Goal: Task Accomplishment & Management: Manage account settings

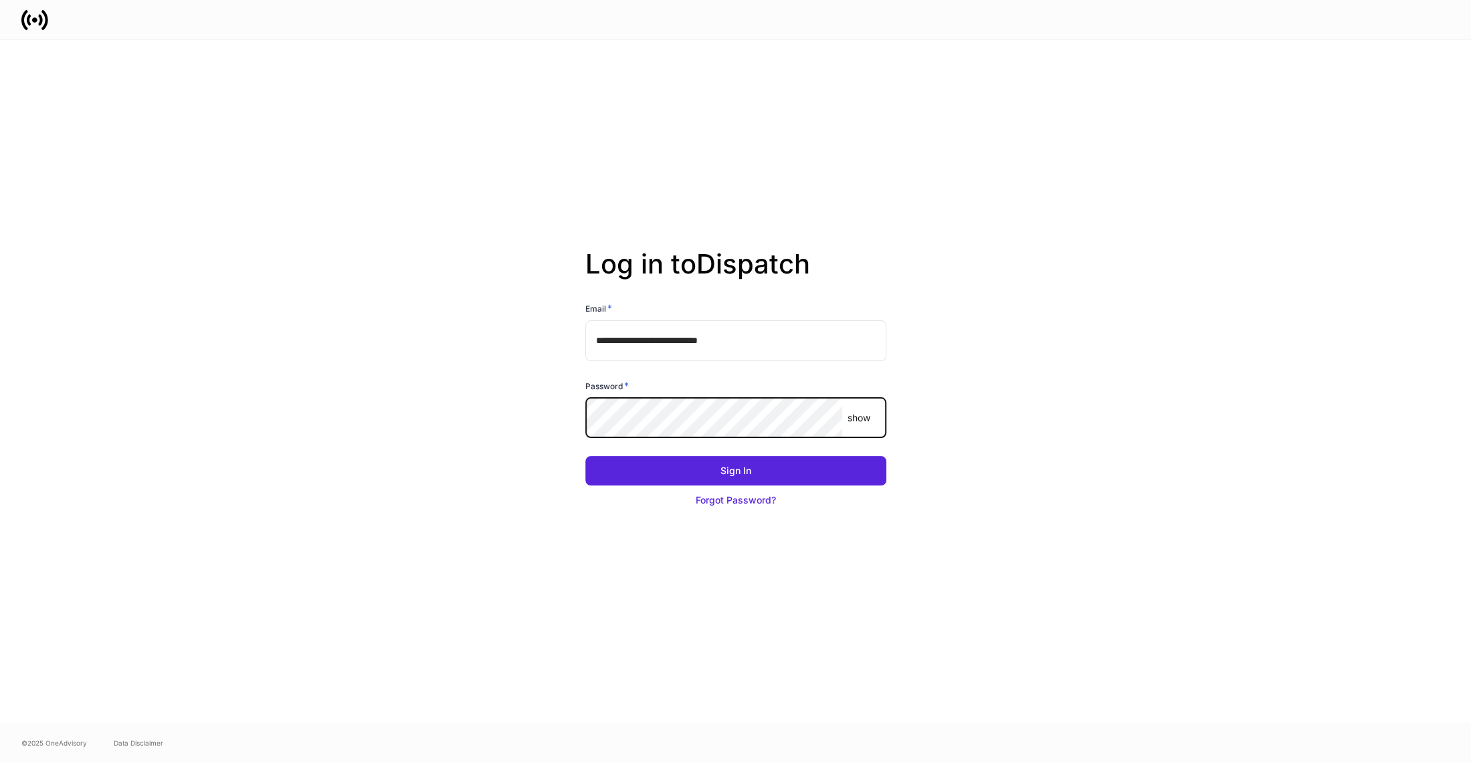
click at [585, 456] on button "Sign In" at bounding box center [735, 470] width 301 height 29
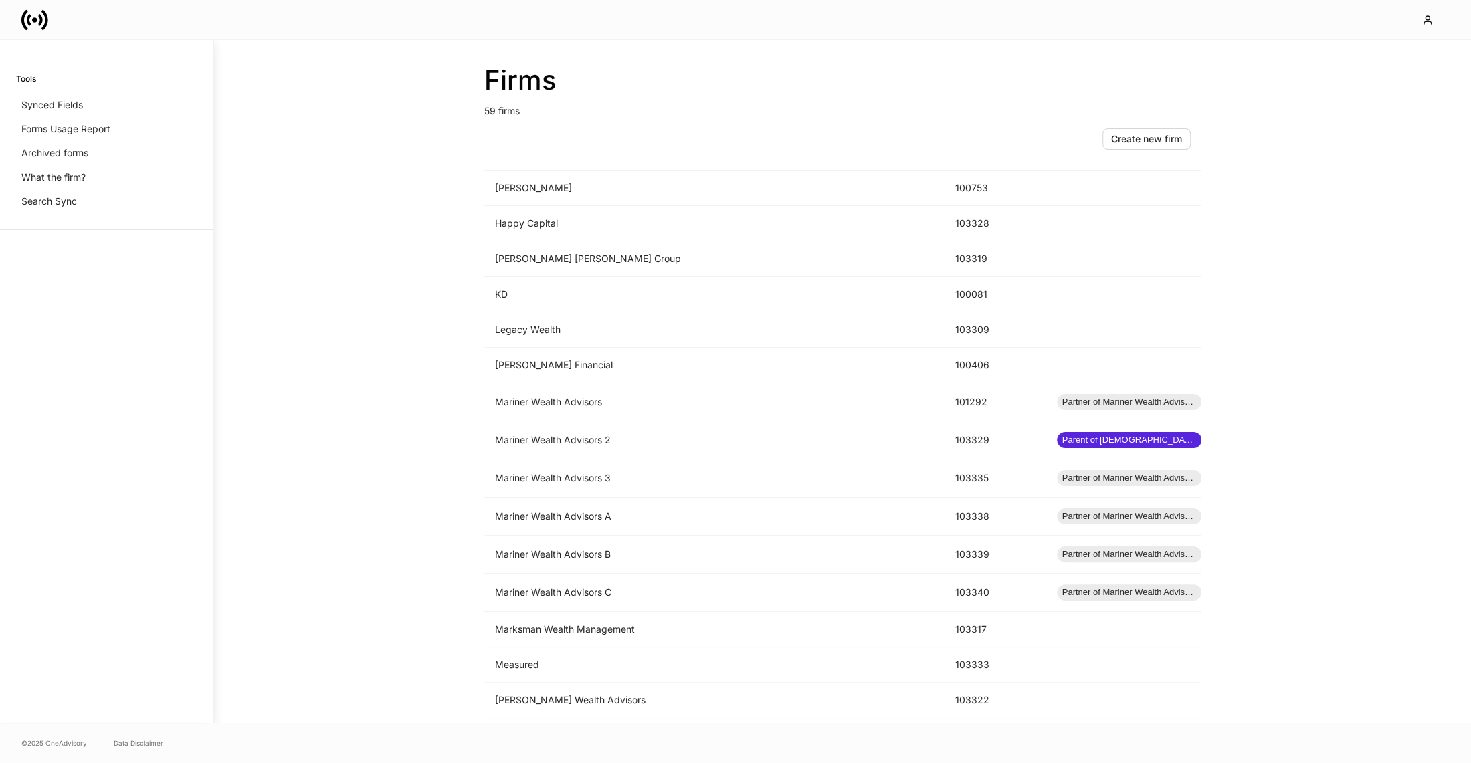
scroll to position [1053, 0]
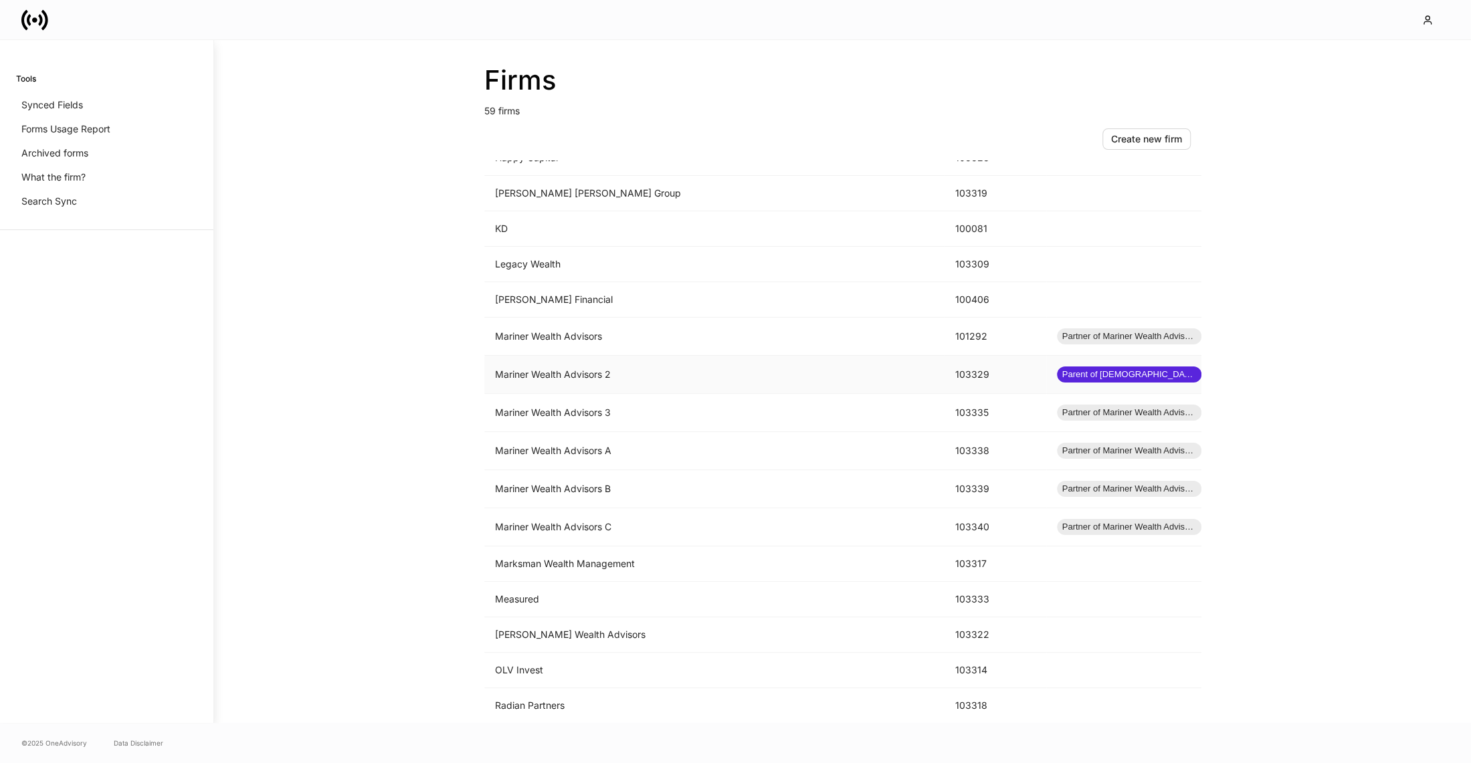
click at [700, 361] on td "Mariner Wealth Advisors 2" at bounding box center [714, 375] width 460 height 38
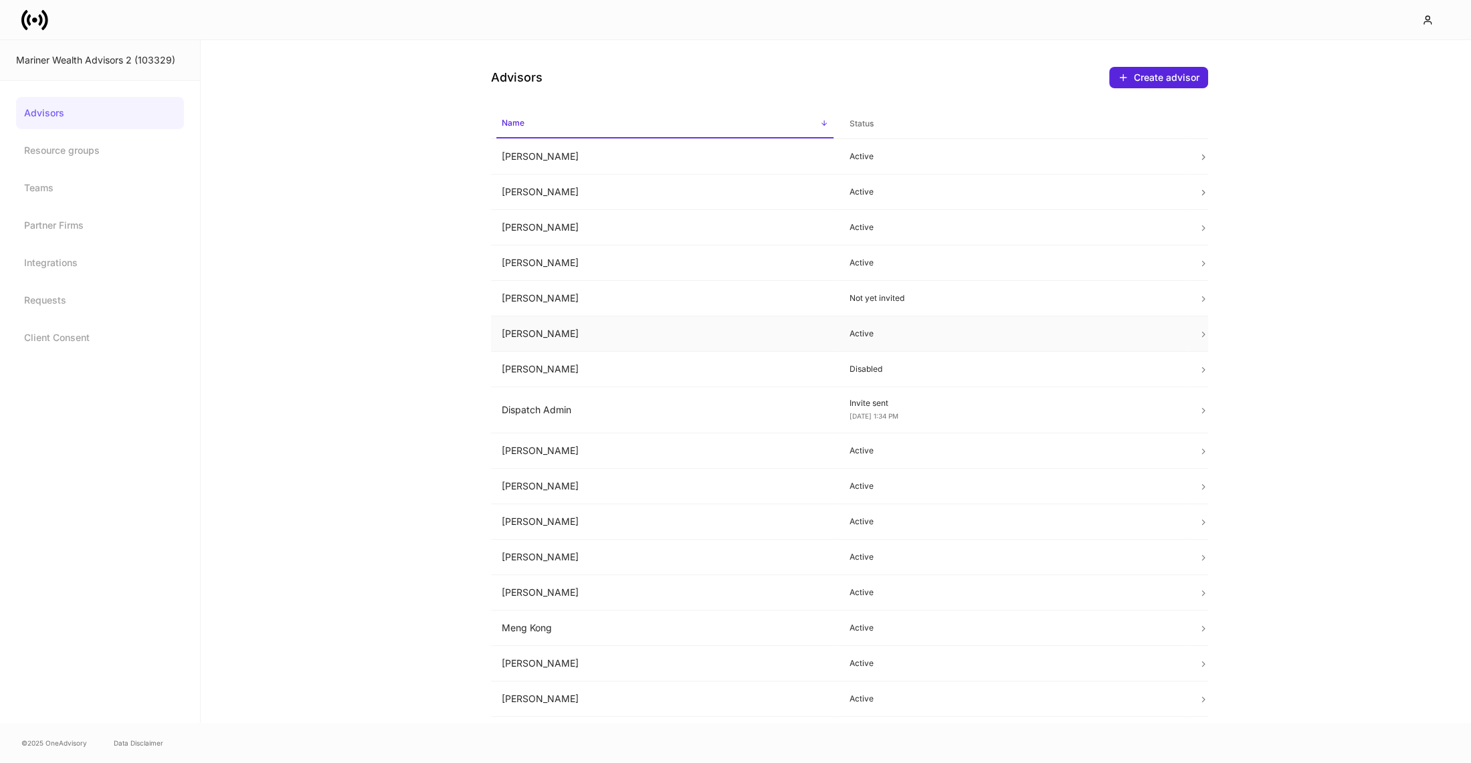
scroll to position [95, 0]
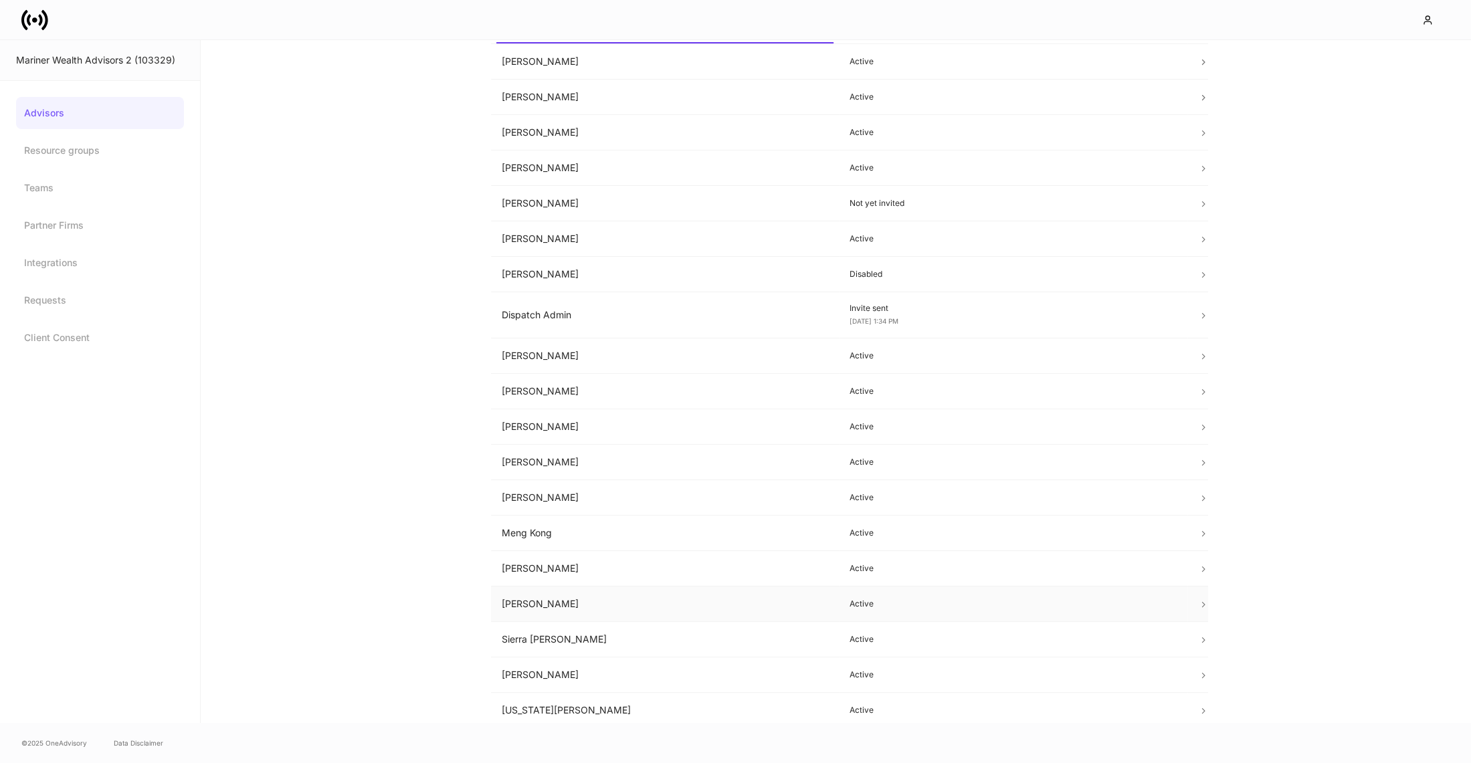
click at [551, 591] on td "Peter Chak" at bounding box center [665, 604] width 348 height 35
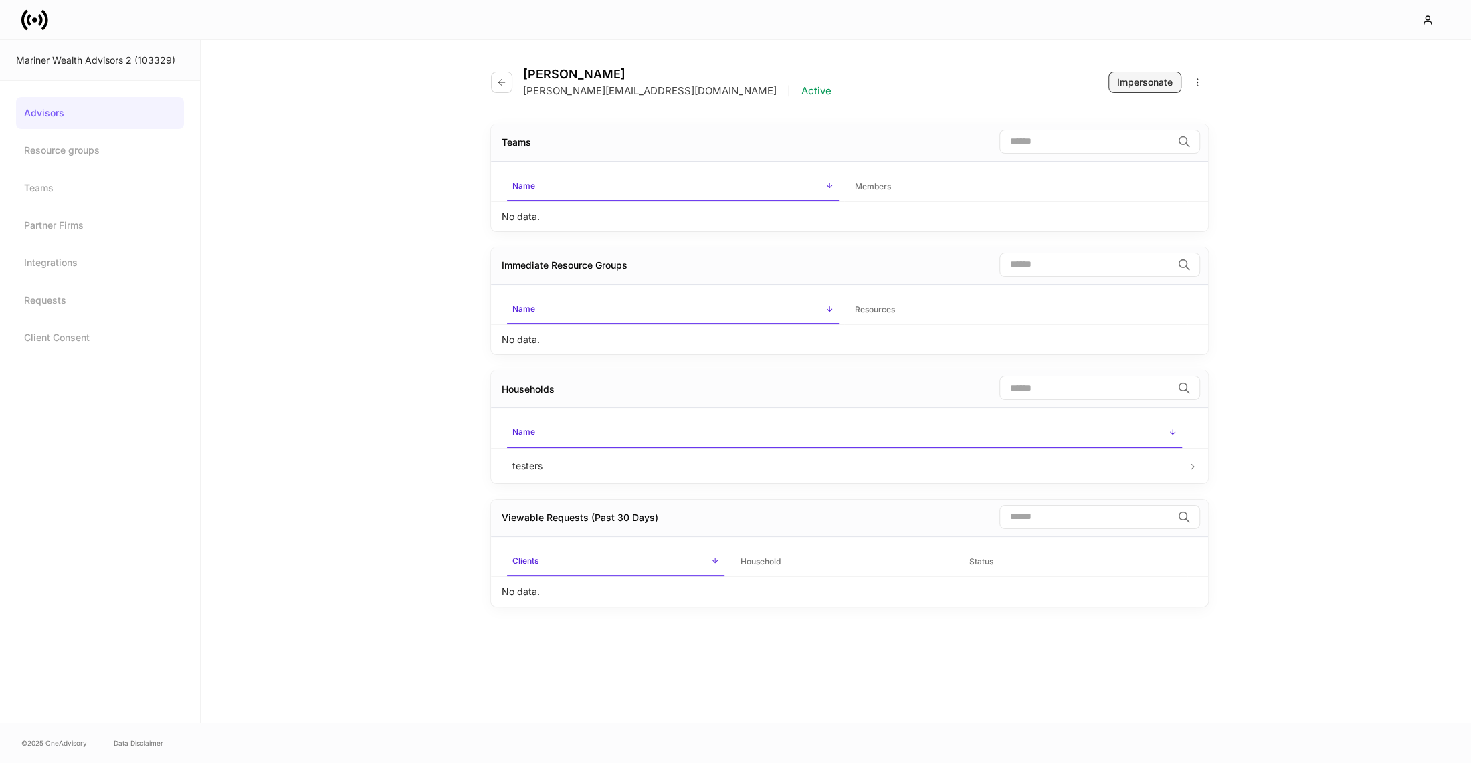
click at [1150, 80] on div "Impersonate" at bounding box center [1145, 82] width 56 height 13
drag, startPoint x: 589, startPoint y: 78, endPoint x: 521, endPoint y: 79, distance: 67.6
click at [521, 78] on div "Peter Chak peter.chak@mariner.com | Active" at bounding box center [666, 82] width 351 height 31
copy h4 "Peter Chak"
